Goal: Information Seeking & Learning: Learn about a topic

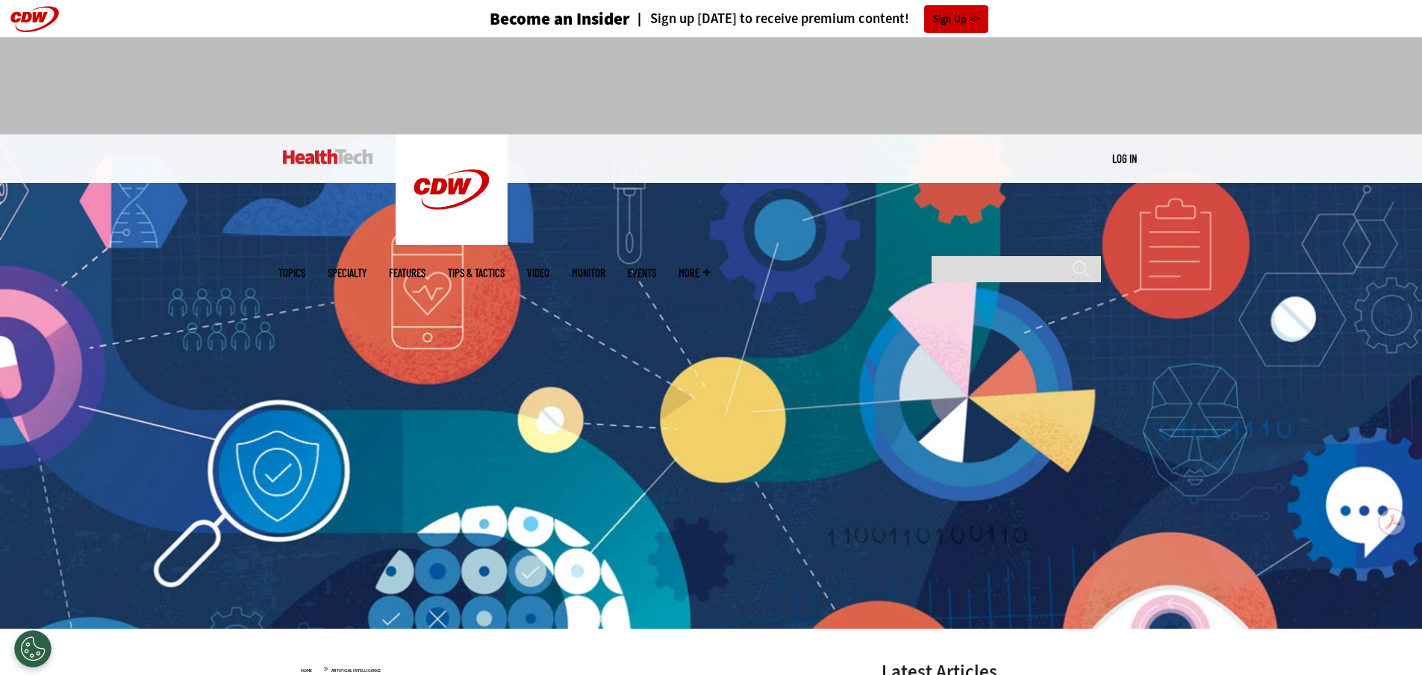
click at [425, 267] on link "Features" at bounding box center [407, 272] width 37 height 11
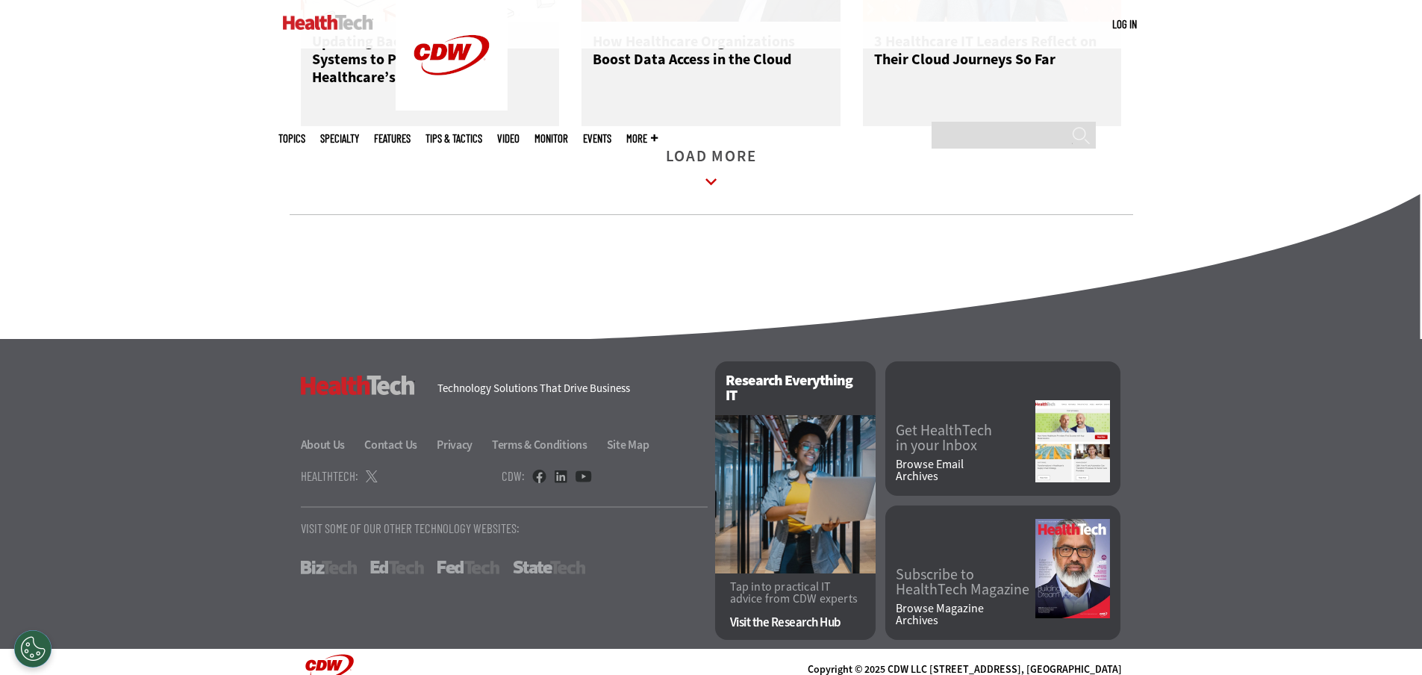
scroll to position [2389, 0]
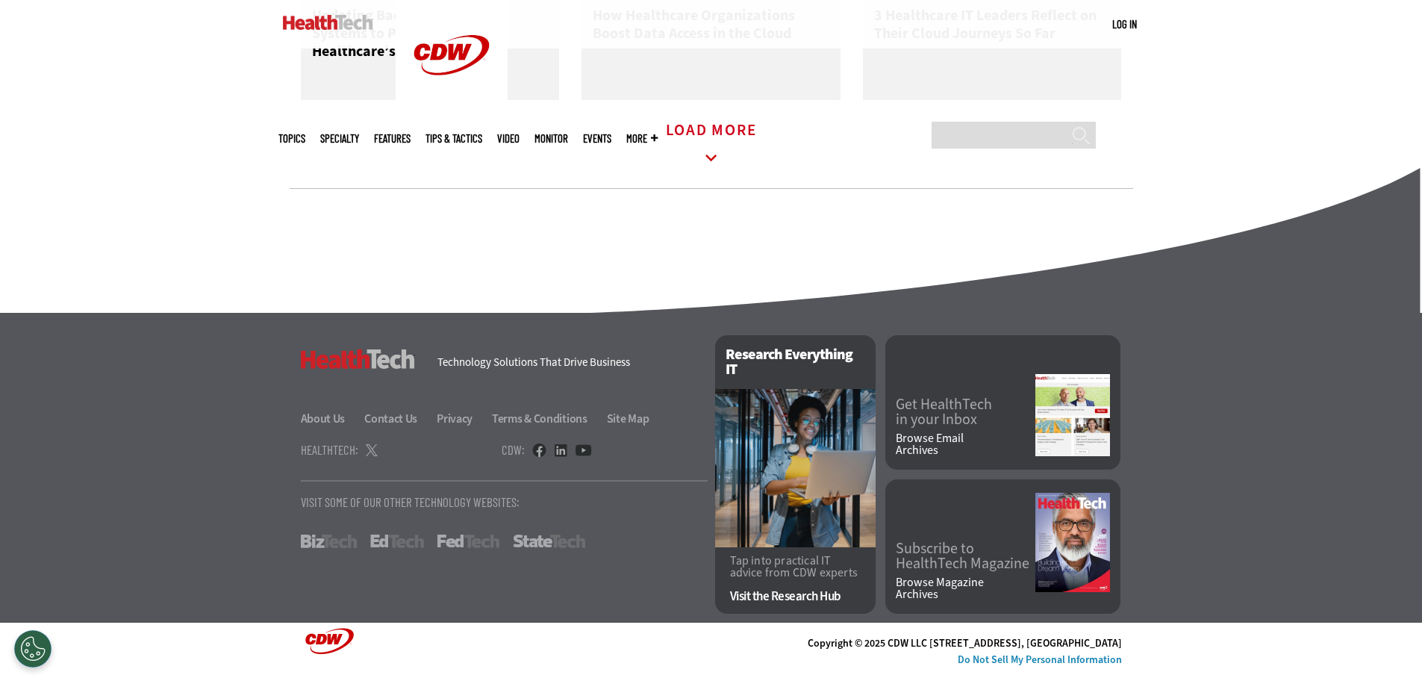
click at [705, 150] on icon at bounding box center [711, 158] width 34 height 34
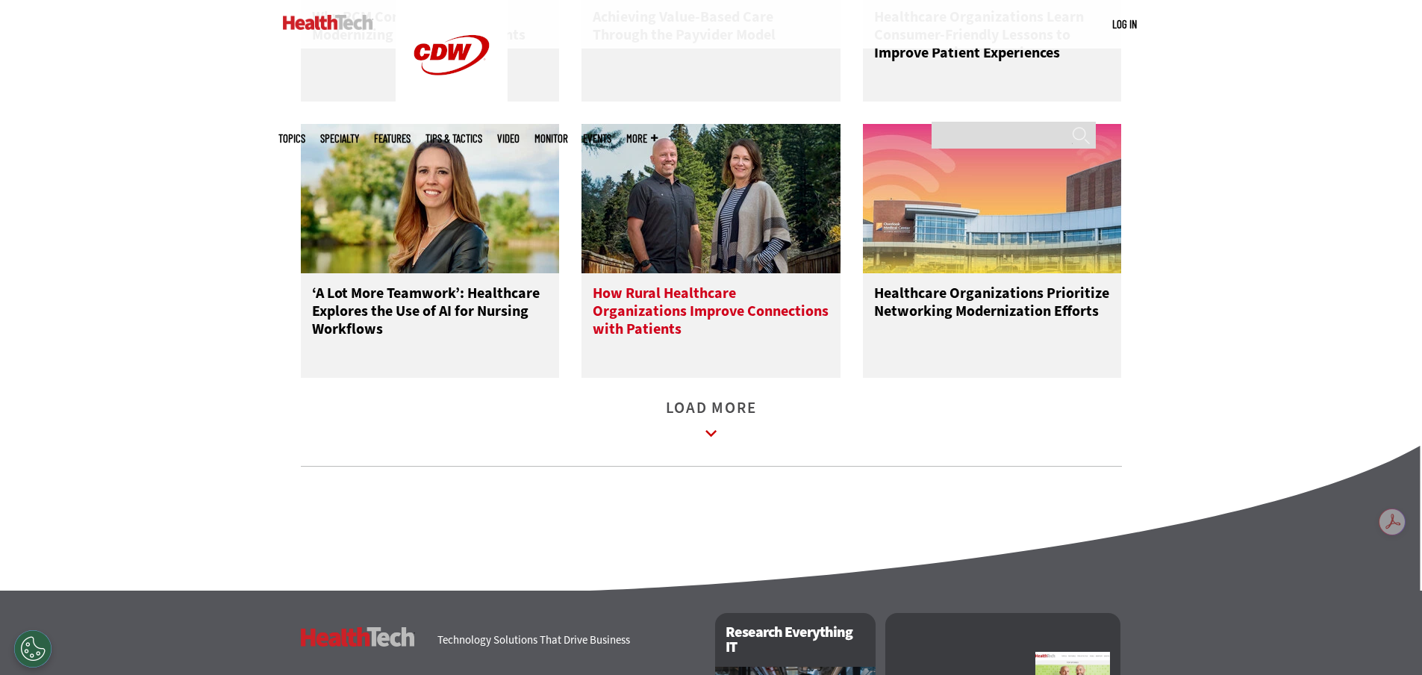
scroll to position [2921, 0]
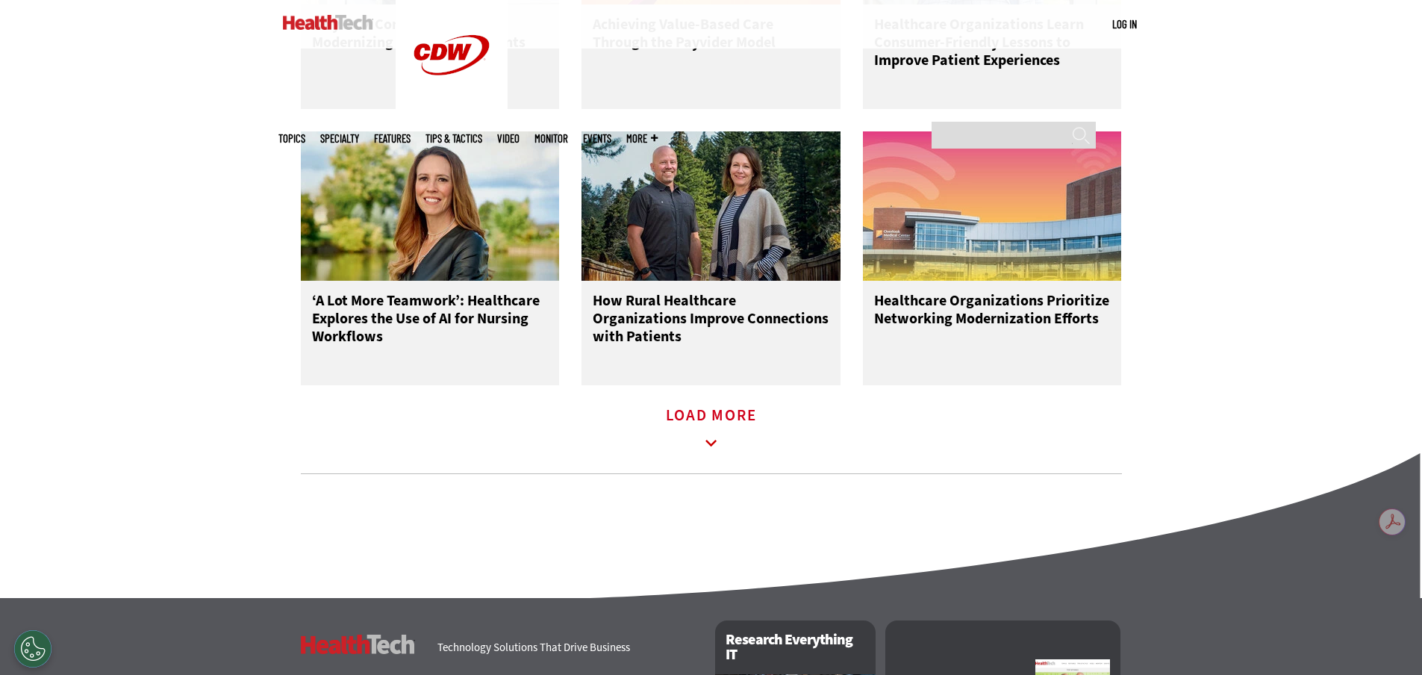
click at [709, 446] on icon at bounding box center [710, 443] width 11 height 7
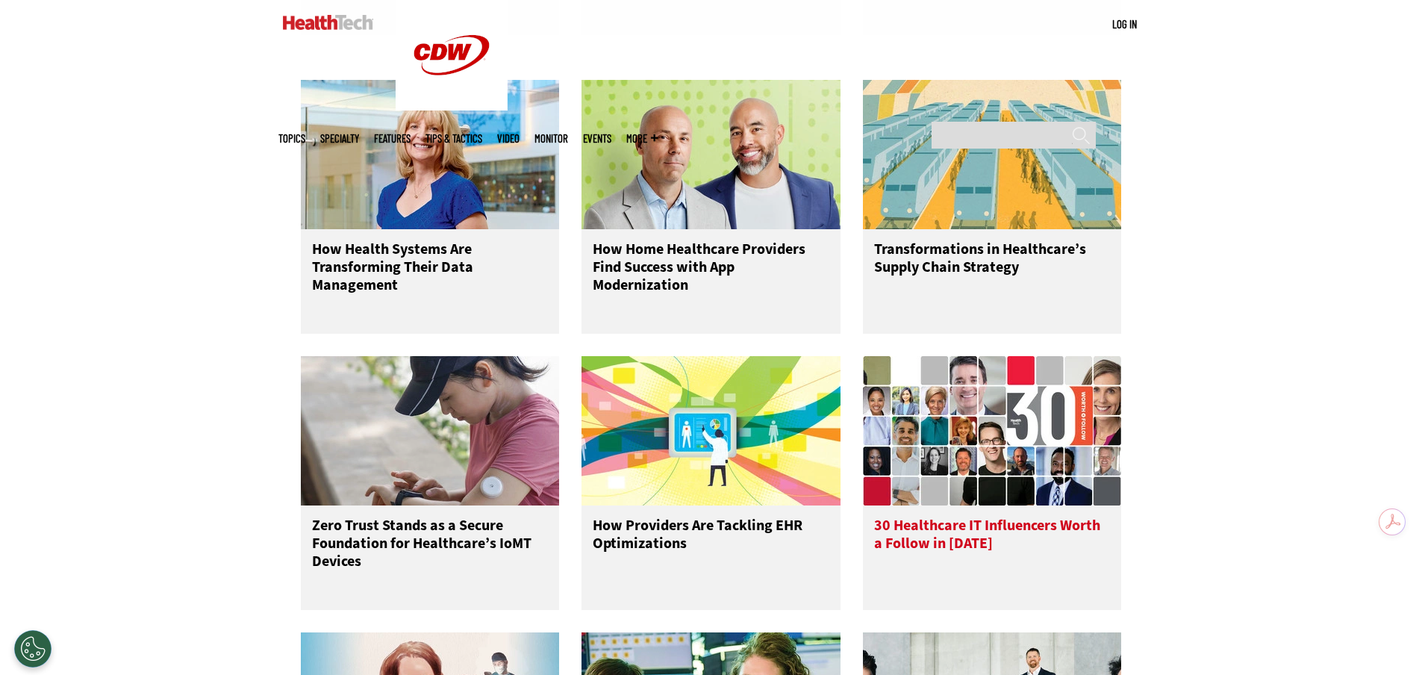
scroll to position [3294, 0]
